Goal: Task Accomplishment & Management: Manage account settings

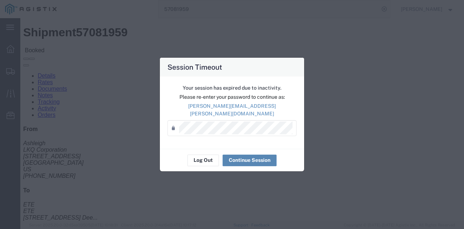
click at [234, 155] on button "Continue Session" at bounding box center [250, 161] width 54 height 12
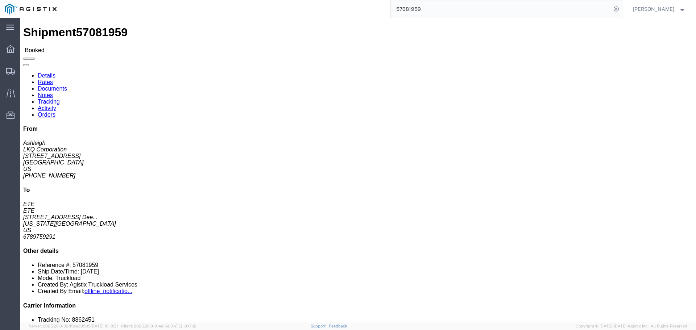
click address "ETE (ETE) [STREET_ADDRESS][US_STATE] 6789759291 [EMAIL_ADDRESS][DOMAIN_NAME]"
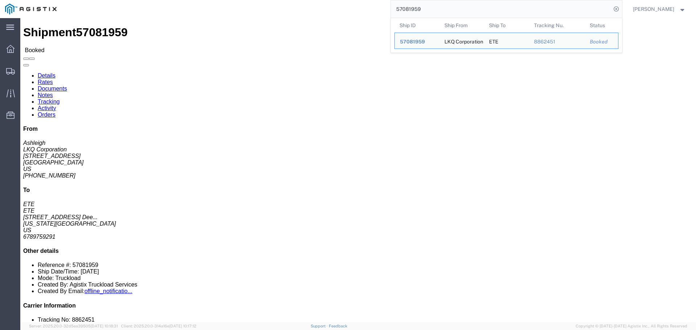
click at [421, 10] on input "57081959" at bounding box center [501, 8] width 221 height 17
paste input "5168"
click div "Ship From DECKED (DECKED) [STREET_ADDRESS][PERSON_NAME] 2088060251 [EMAIL_ADDRE…"
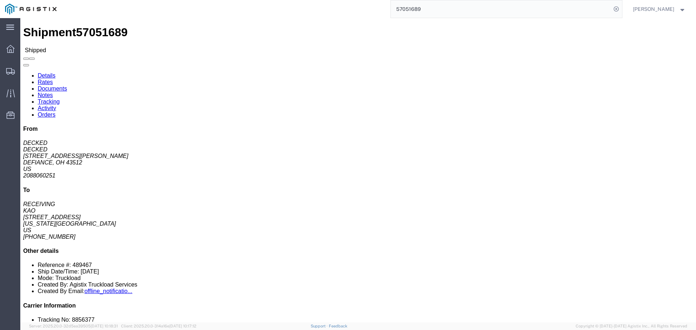
click at [423, 7] on input "57051689" at bounding box center [501, 8] width 221 height 17
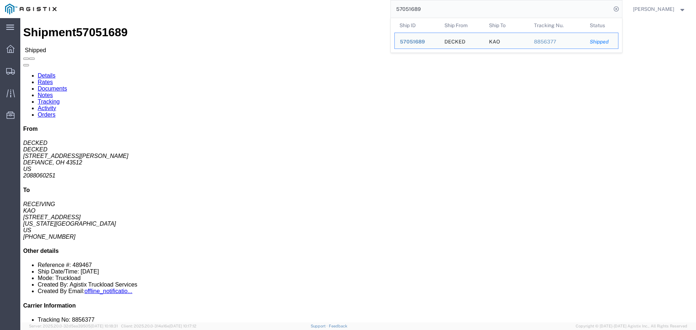
click at [423, 7] on input "57051689" at bounding box center [501, 8] width 221 height 17
paste input "67357"
click link "Notes"
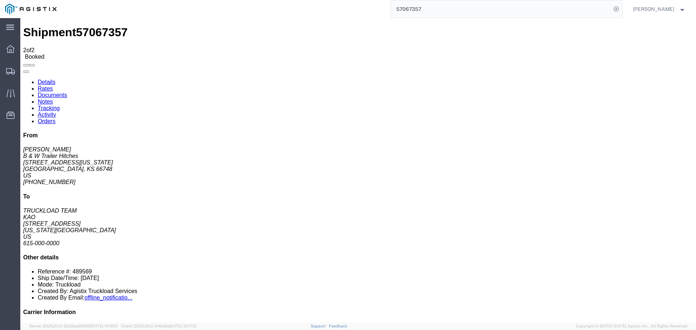
click at [41, 79] on link "Details" at bounding box center [47, 82] width 18 height 6
click at [416, 4] on input "57067357" at bounding box center [501, 8] width 221 height 17
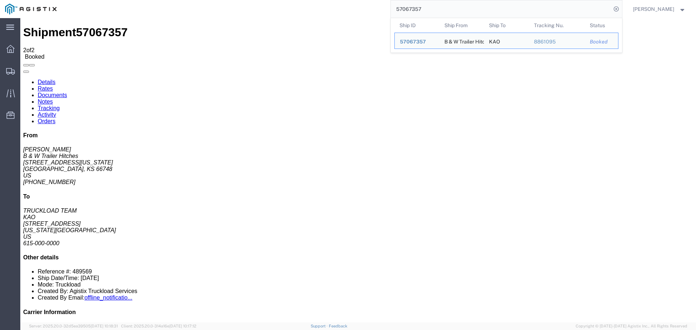
drag, startPoint x: 416, startPoint y: 4, endPoint x: 416, endPoint y: 7, distance: 3.6
click at [416, 7] on input "57067357" at bounding box center [501, 8] width 221 height 17
paste input "85155"
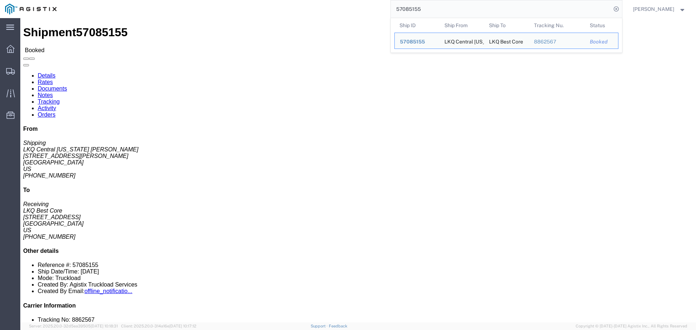
click h2 "Shipment Detail"
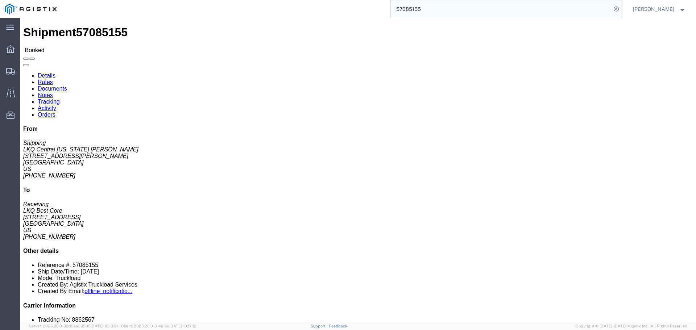
click at [416, 9] on input "57085155" at bounding box center [501, 8] width 221 height 17
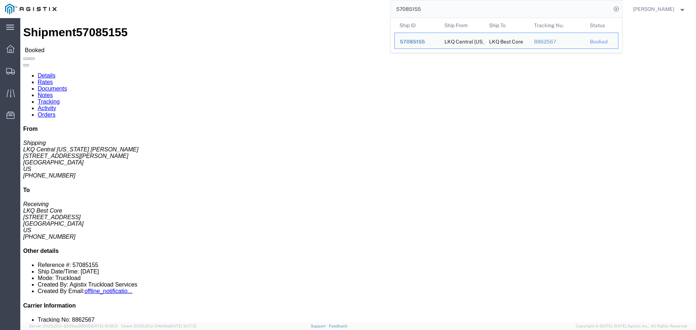
click at [416, 9] on input "57085155" at bounding box center [501, 8] width 221 height 17
paste input "4447"
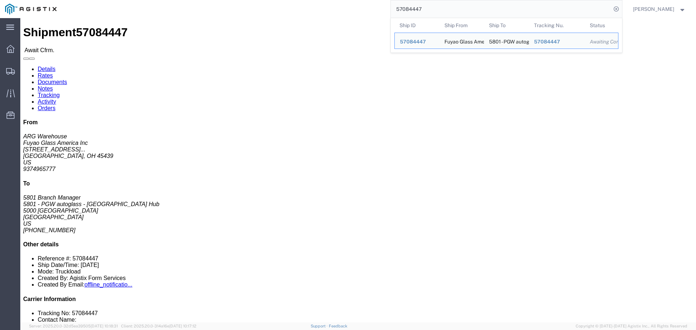
click at [409, 7] on input "57084447" at bounding box center [501, 8] width 221 height 17
paste input "65012"
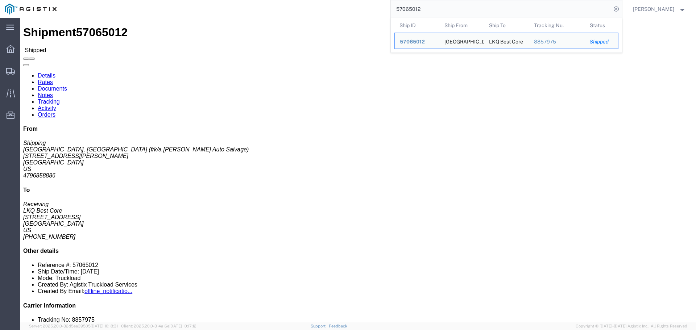
click div "Leg 1 - Truckload Vehicle 1: Standard Dry Van (53 Feet) Number of trucks: 1"
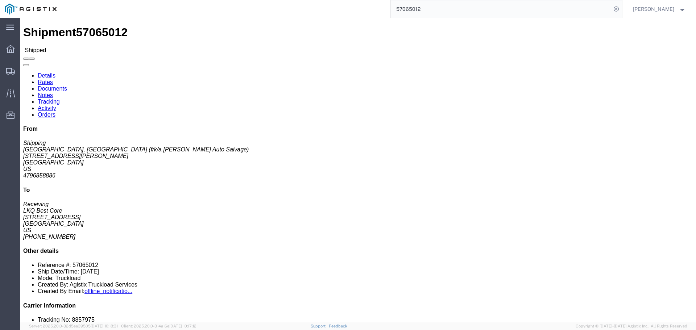
click at [443, 12] on input "57065012" at bounding box center [501, 8] width 221 height 17
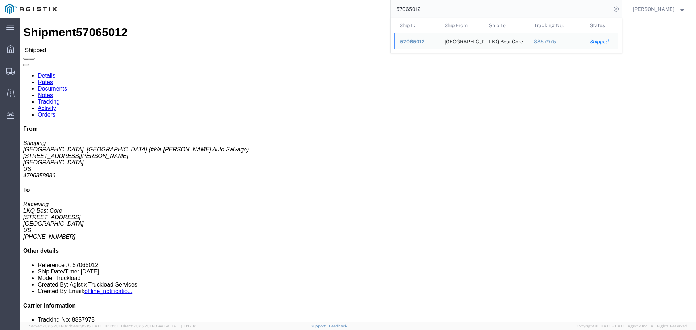
click at [443, 12] on input "57065012" at bounding box center [501, 8] width 221 height 17
paste input "94509"
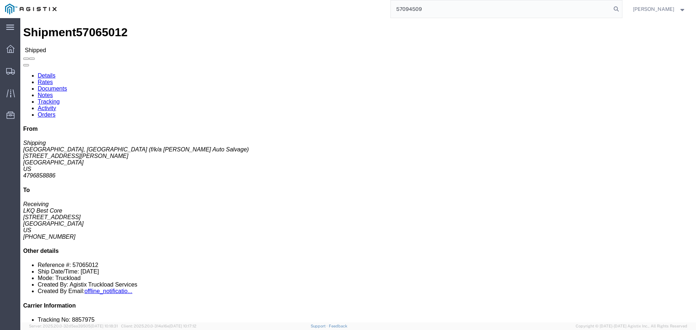
type input "57094509"
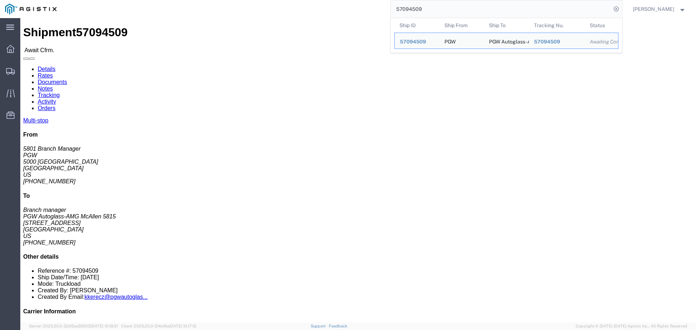
click at [439, 4] on input "57094509" at bounding box center [501, 8] width 221 height 17
click at [437, 7] on input "57094509" at bounding box center [501, 8] width 221 height 17
paste input "search"
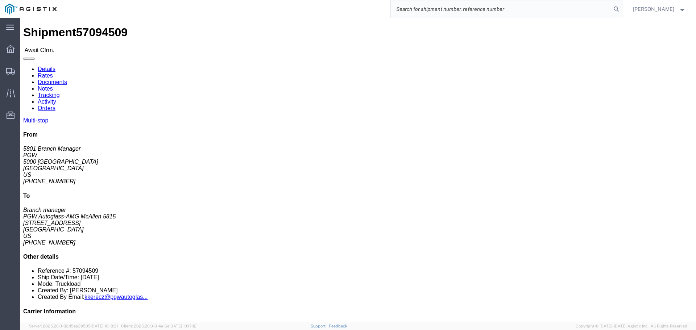
paste input "search"
drag, startPoint x: 448, startPoint y: 11, endPoint x: 444, endPoint y: 10, distance: 4.4
click at [448, 11] on input "search" at bounding box center [501, 8] width 221 height 17
paste input "57094395"
type input "57094395"
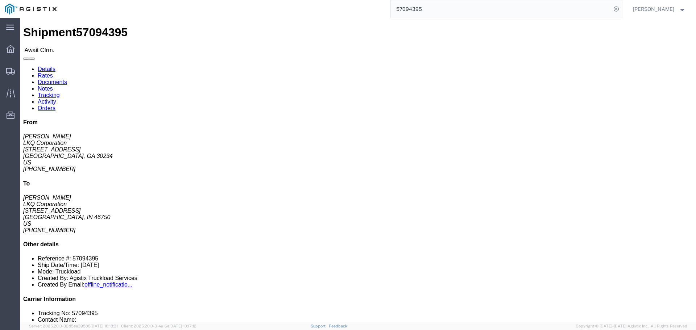
click link "Rates"
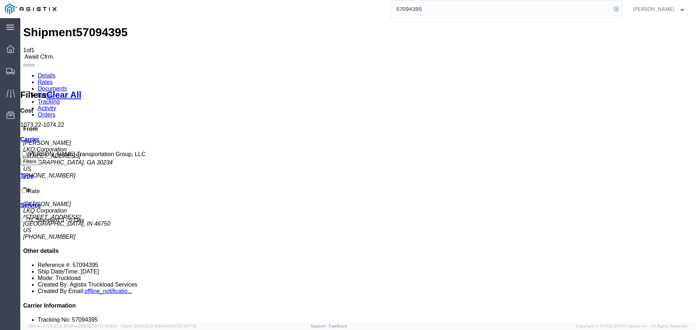
click at [48, 73] on link "Details" at bounding box center [47, 76] width 18 height 6
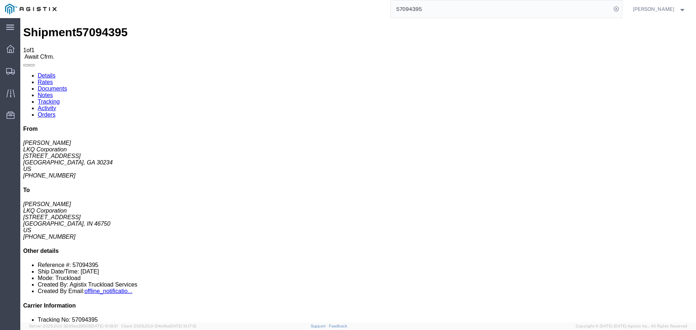
click link "Rates"
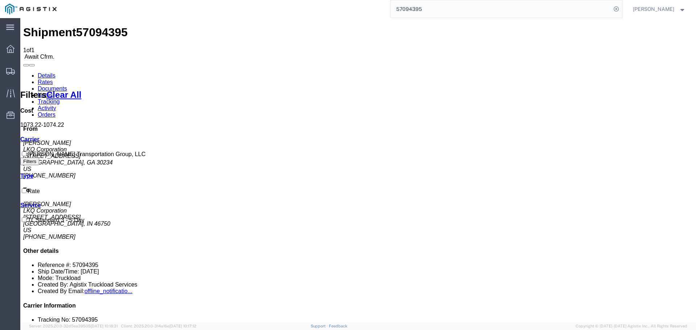
click at [39, 73] on link "Details" at bounding box center [47, 76] width 18 height 6
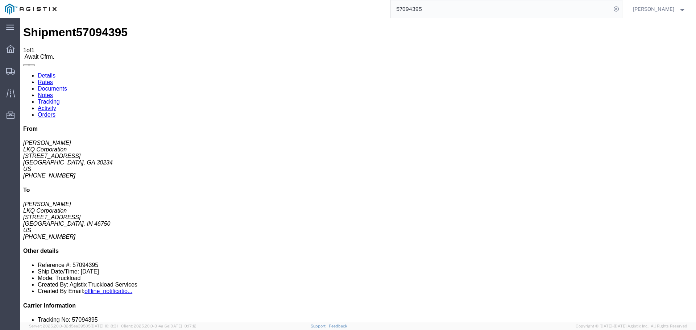
click button
click link "Confirm"
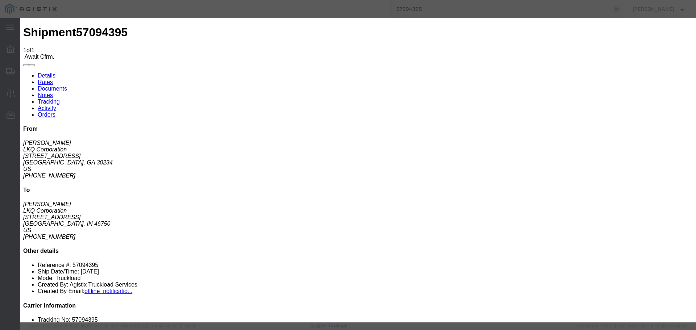
click input "text"
paste input "57094395"
type input "57094395"
click input "text"
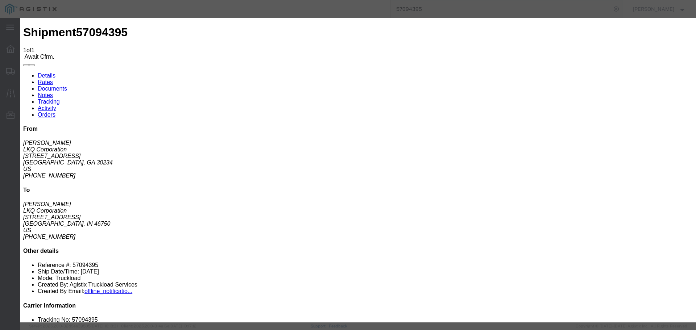
type input "[PERSON_NAME]"
click input "text"
type input "8475071119"
click div "Confirmation Details Use my profile Bill of Lading Number 57094395 Person Monit…"
click button "Submit"
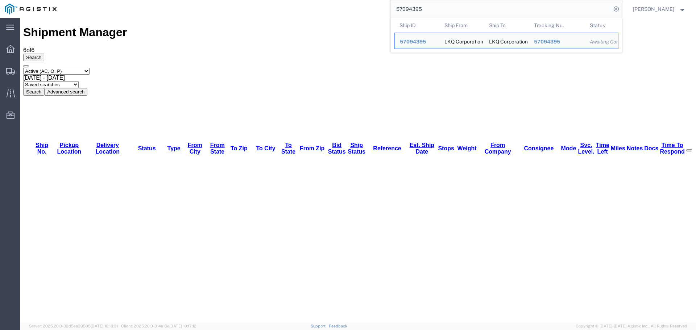
click at [409, 7] on input "57094395" at bounding box center [501, 8] width 221 height 17
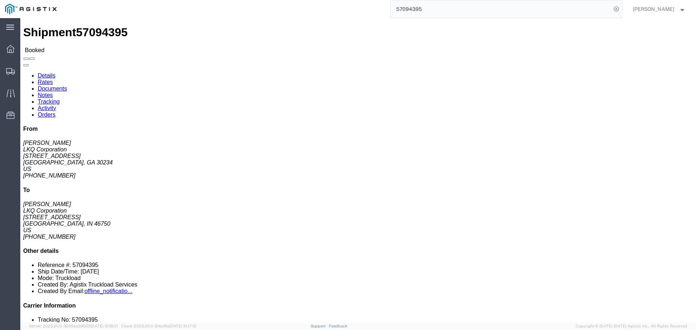
click span "57094395"
copy span "57094395"
click div "Shipment 57094395 Booked"
click at [400, 12] on input "57094395" at bounding box center [501, 8] width 221 height 17
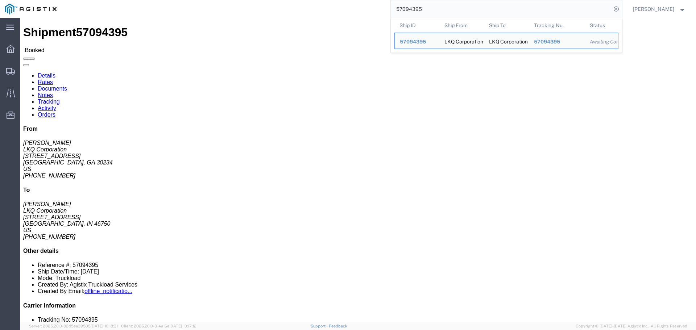
click at [400, 12] on input "57094395" at bounding box center [501, 8] width 221 height 17
paste input "436"
click span "57094436"
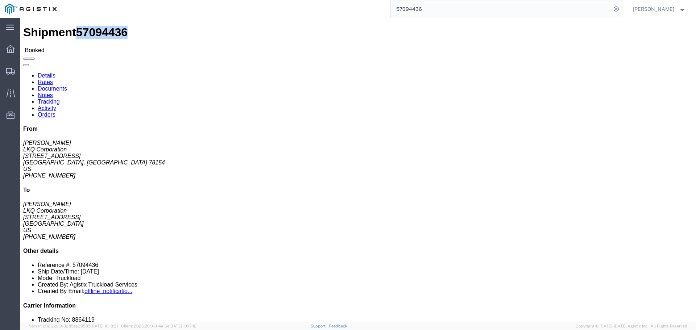
copy span "57094436"
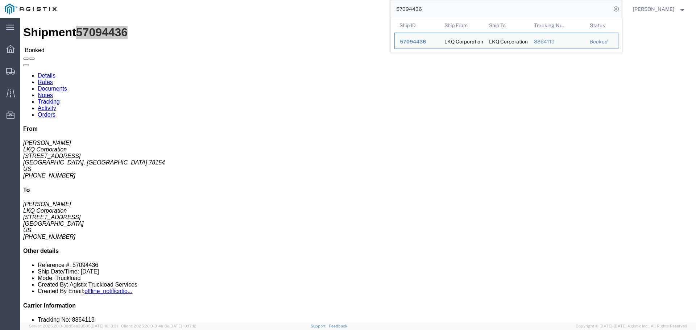
click at [407, 7] on input "57094436" at bounding box center [501, 8] width 221 height 17
paste input "509"
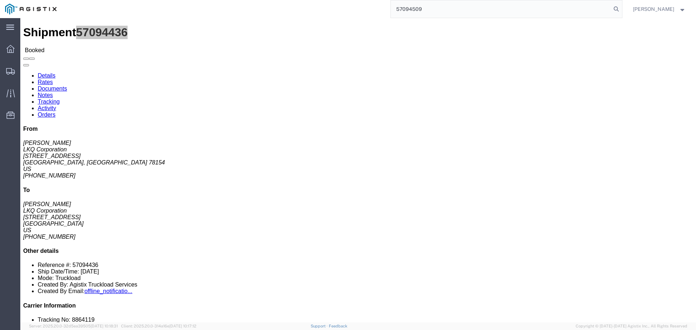
type input "57094509"
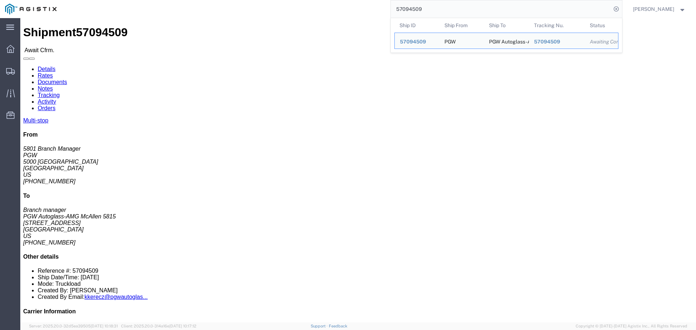
click div "Ship From PGW (5801 Branch Manager) [STREET_ADDRESS] [PHONE_NUMBER] [EMAIL_ADDR…"
